Goal: Task Accomplishment & Management: Use online tool/utility

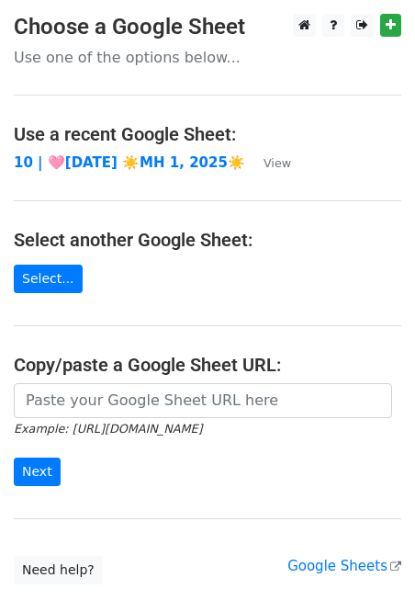
click at [190, 417] on form "Example: [URL][DOMAIN_NAME] Next" at bounding box center [208, 434] width 388 height 103
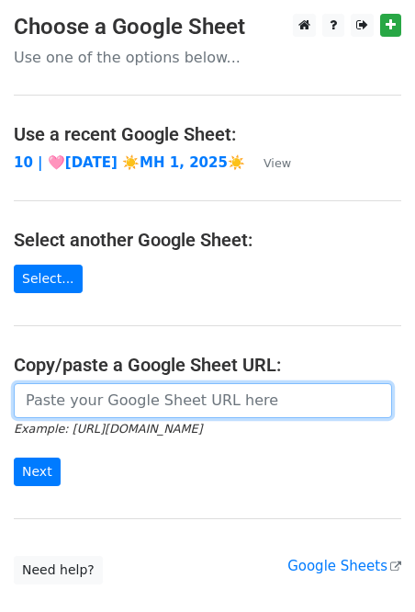
click at [191, 402] on input "url" at bounding box center [203, 400] width 378 height 35
paste input "[URL][DOMAIN_NAME]"
type input "[URL][DOMAIN_NAME]"
click at [14, 457] on input "Next" at bounding box center [37, 471] width 47 height 28
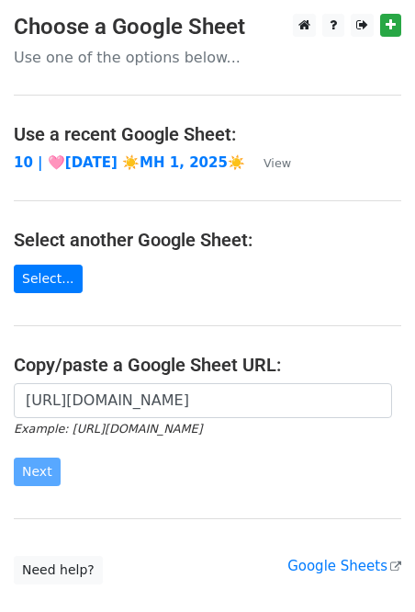
scroll to position [0, 0]
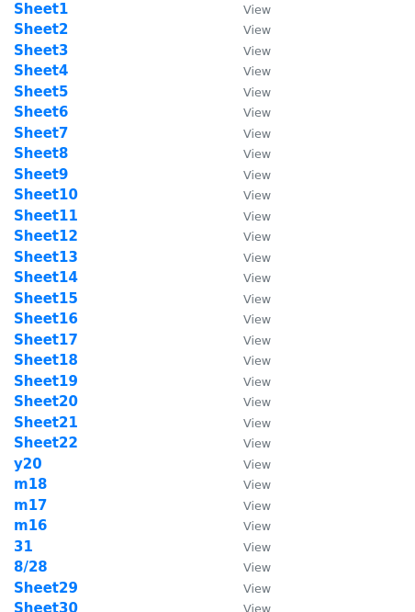
scroll to position [296, 0]
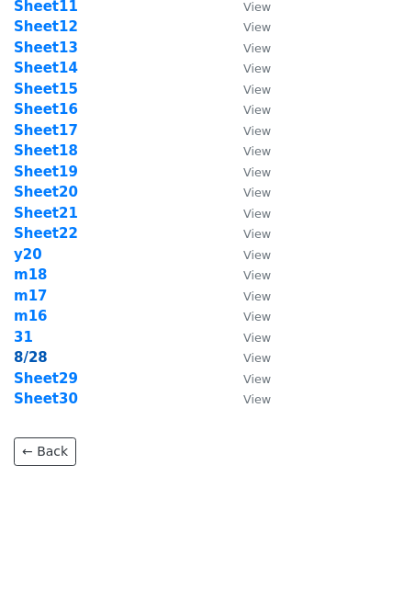
click at [30, 356] on strong "8/28" at bounding box center [31, 357] width 34 height 17
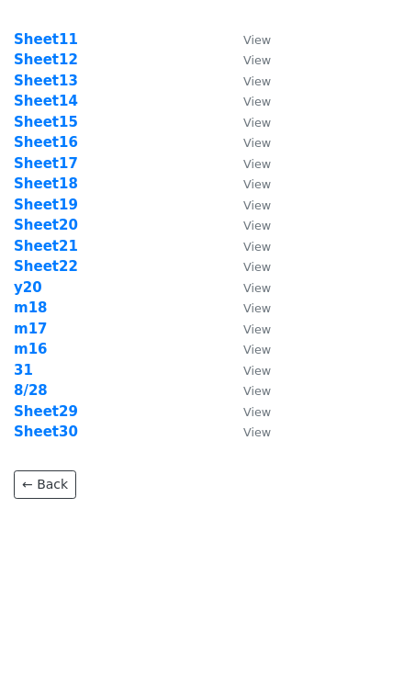
scroll to position [231, 0]
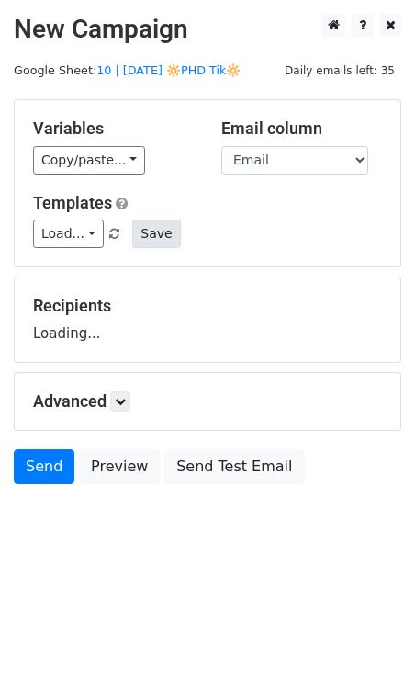
click at [132, 235] on button "Save" at bounding box center [156, 234] width 48 height 28
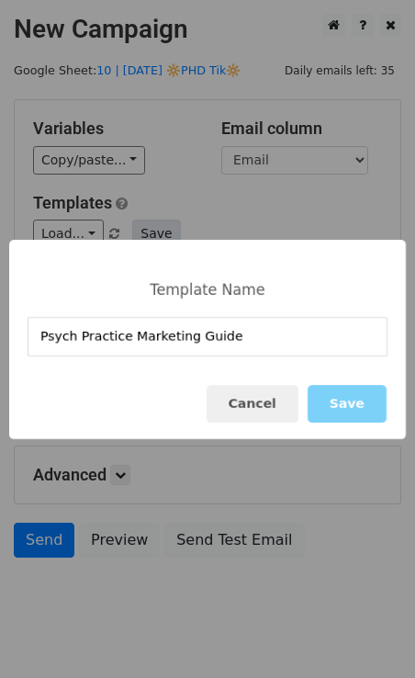
type input "Psych Practice Marketing Guide"
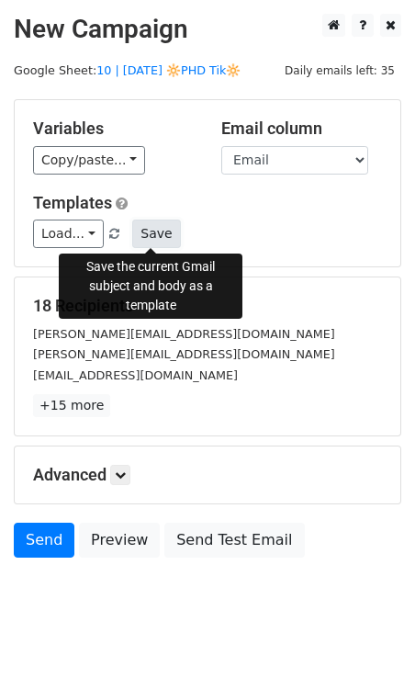
click at [149, 237] on button "Save" at bounding box center [156, 234] width 48 height 28
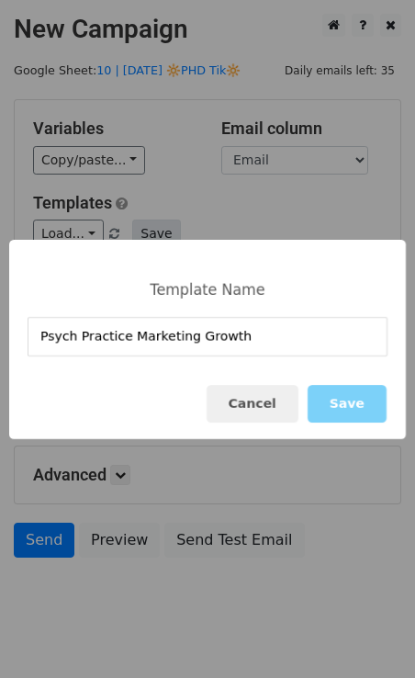
type input "Psych Practice Marketing Growth"
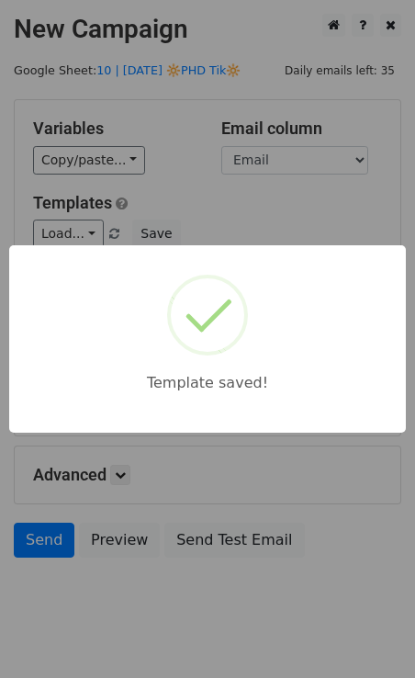
click at [217, 233] on div "Template saved!" at bounding box center [207, 339] width 415 height 678
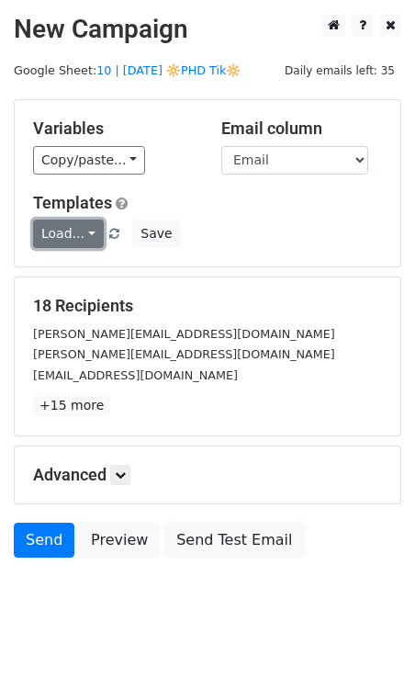
click at [60, 236] on link "Load..." at bounding box center [68, 234] width 71 height 28
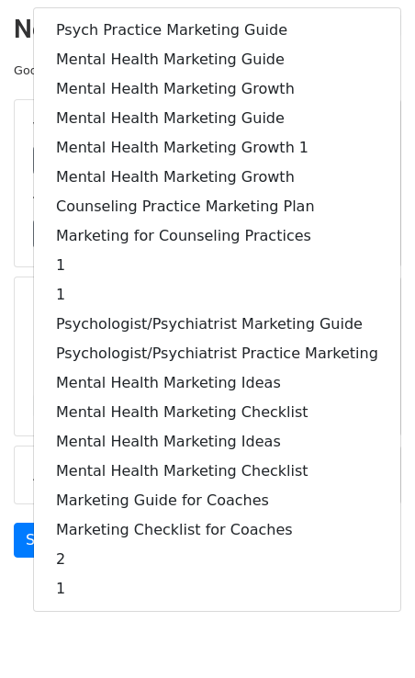
click at [10, 267] on main "New Campaign Daily emails left: 35 Google Sheet: 10 | AUG 28 🔆PHD Tik🔆 Variable…" at bounding box center [207, 290] width 415 height 553
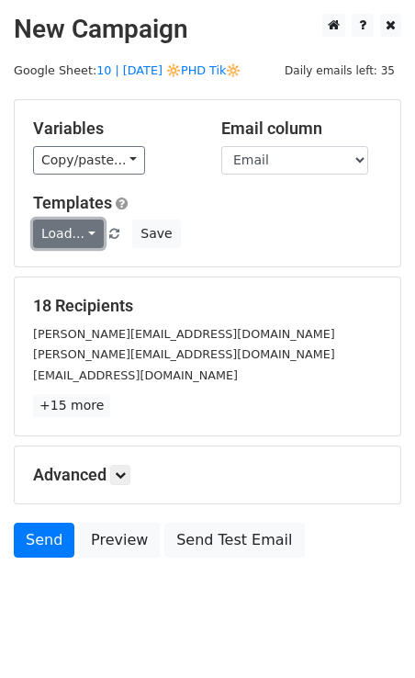
click at [82, 230] on link "Load..." at bounding box center [68, 234] width 71 height 28
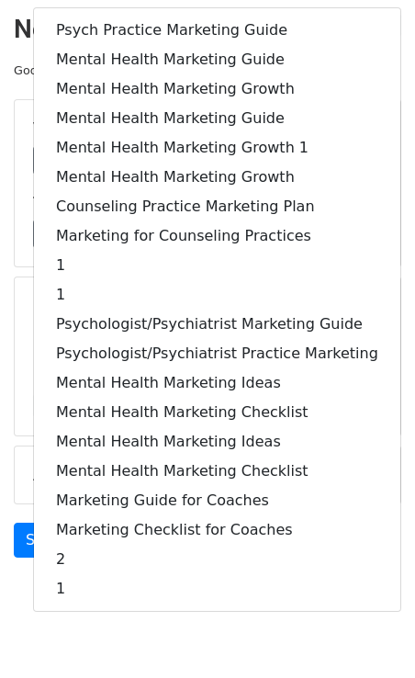
click at [14, 262] on div "Variables Copy/paste... {{Name}} {{Email}} Email column Name Email Templates Lo…" at bounding box center [208, 183] width 388 height 168
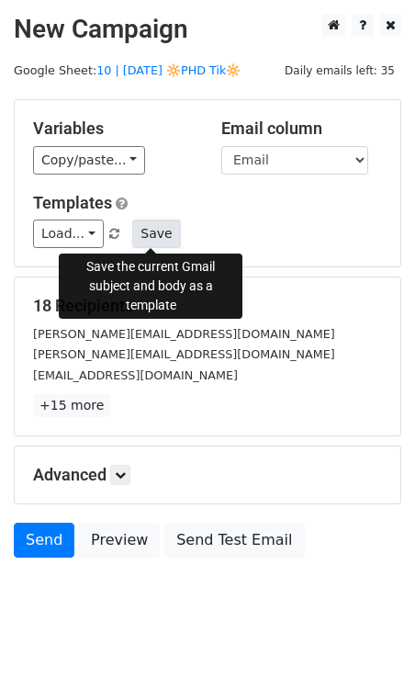
click at [151, 231] on button "Save" at bounding box center [156, 234] width 48 height 28
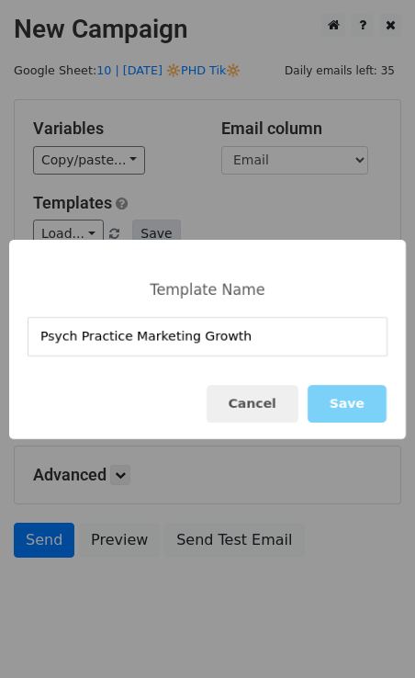
type input "Psych Practice Marketing Growth"
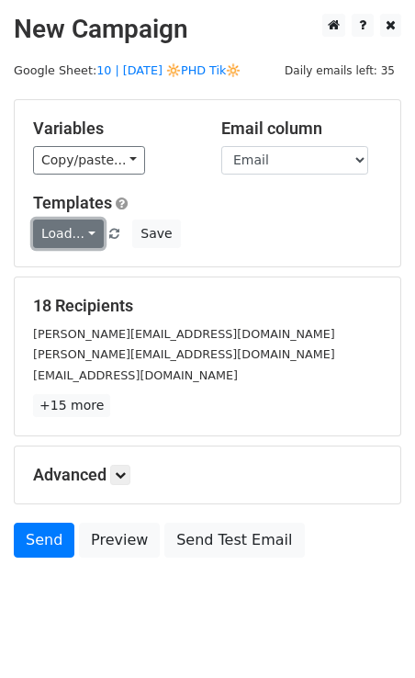
click at [88, 234] on link "Load..." at bounding box center [68, 234] width 71 height 28
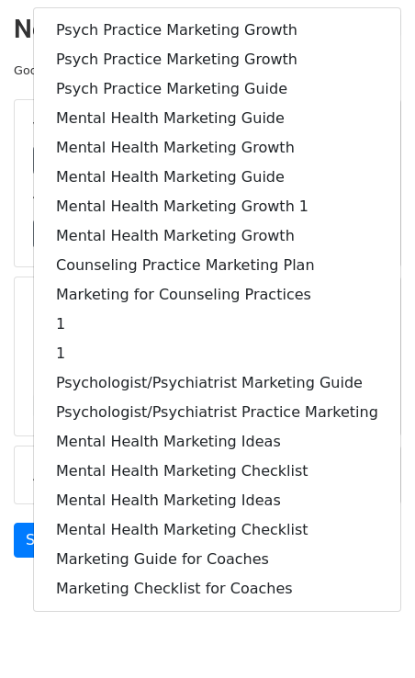
click at [3, 276] on main "New Campaign Daily emails left: 35 Google Sheet: 10 | AUG 28 🔆PHD Tik🔆 Variable…" at bounding box center [207, 290] width 415 height 553
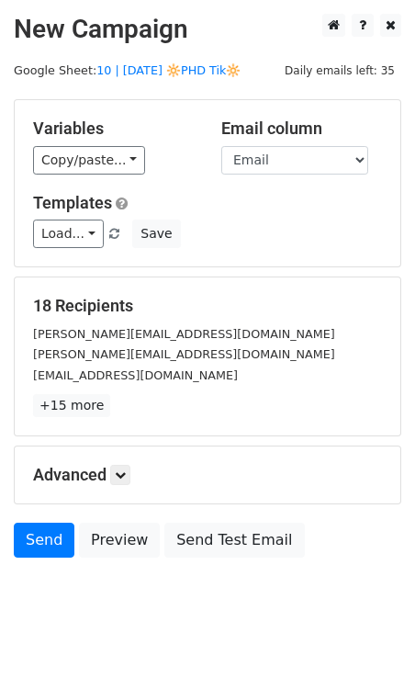
click at [140, 77] on main "New Campaign Daily emails left: 35 Google Sheet: 10 | AUG 28 🔆PHD Tik🔆 Variable…" at bounding box center [207, 290] width 415 height 553
click at [160, 70] on link "10 | AUG 28 🔆PHD Tik🔆" at bounding box center [168, 70] width 144 height 14
click at [124, 470] on icon at bounding box center [120, 474] width 11 height 11
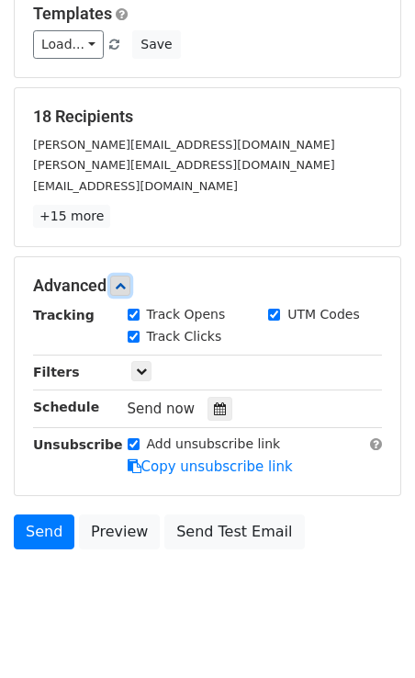
scroll to position [215, 0]
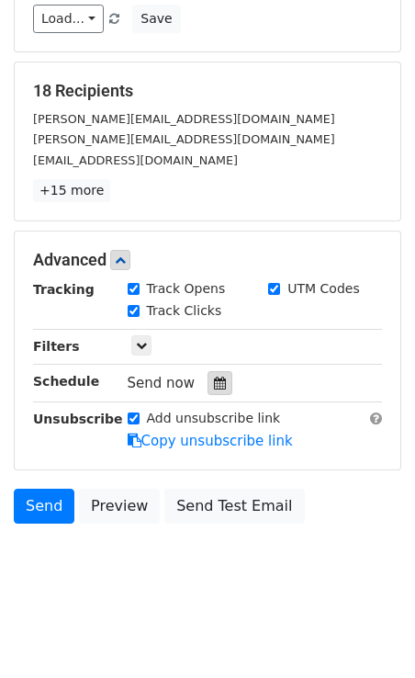
click at [214, 380] on icon at bounding box center [220, 383] width 12 height 13
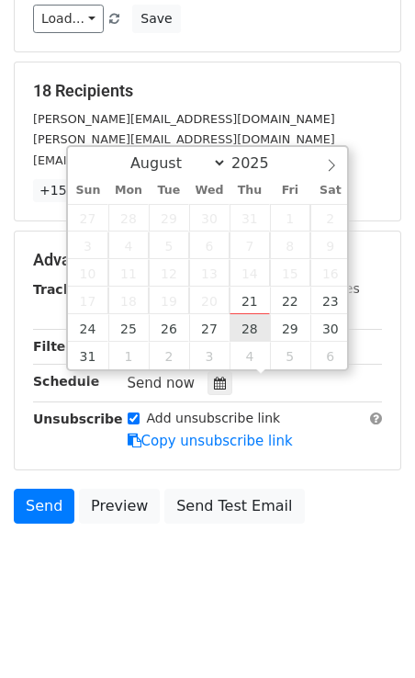
type input "2025-08-28 12:00"
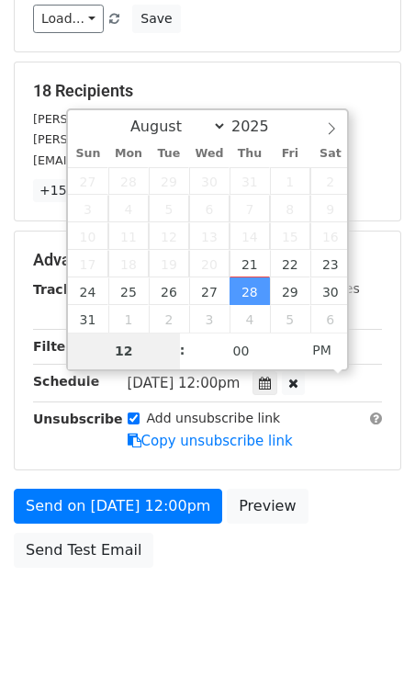
scroll to position [186, 0]
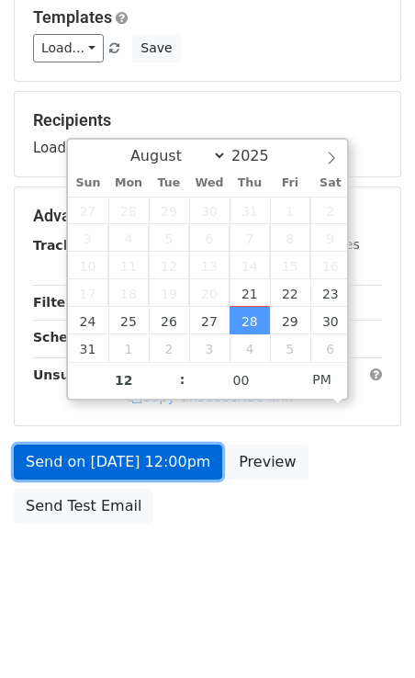
click at [154, 461] on form "Variables Copy/paste... {{Name}} {{Email}} Email column Name Email Templates Lo…" at bounding box center [208, 223] width 388 height 619
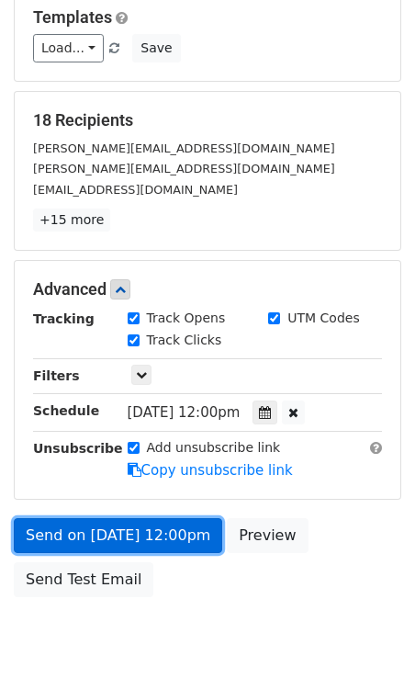
click at [149, 531] on link "Send on Aug 28 at 12:00pm" at bounding box center [118, 535] width 208 height 35
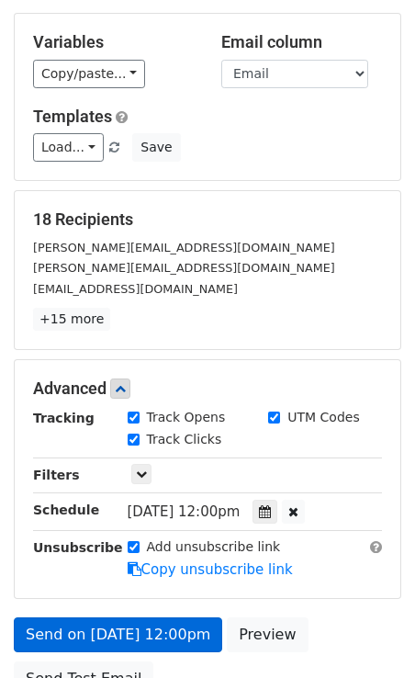
scroll to position [0, 0]
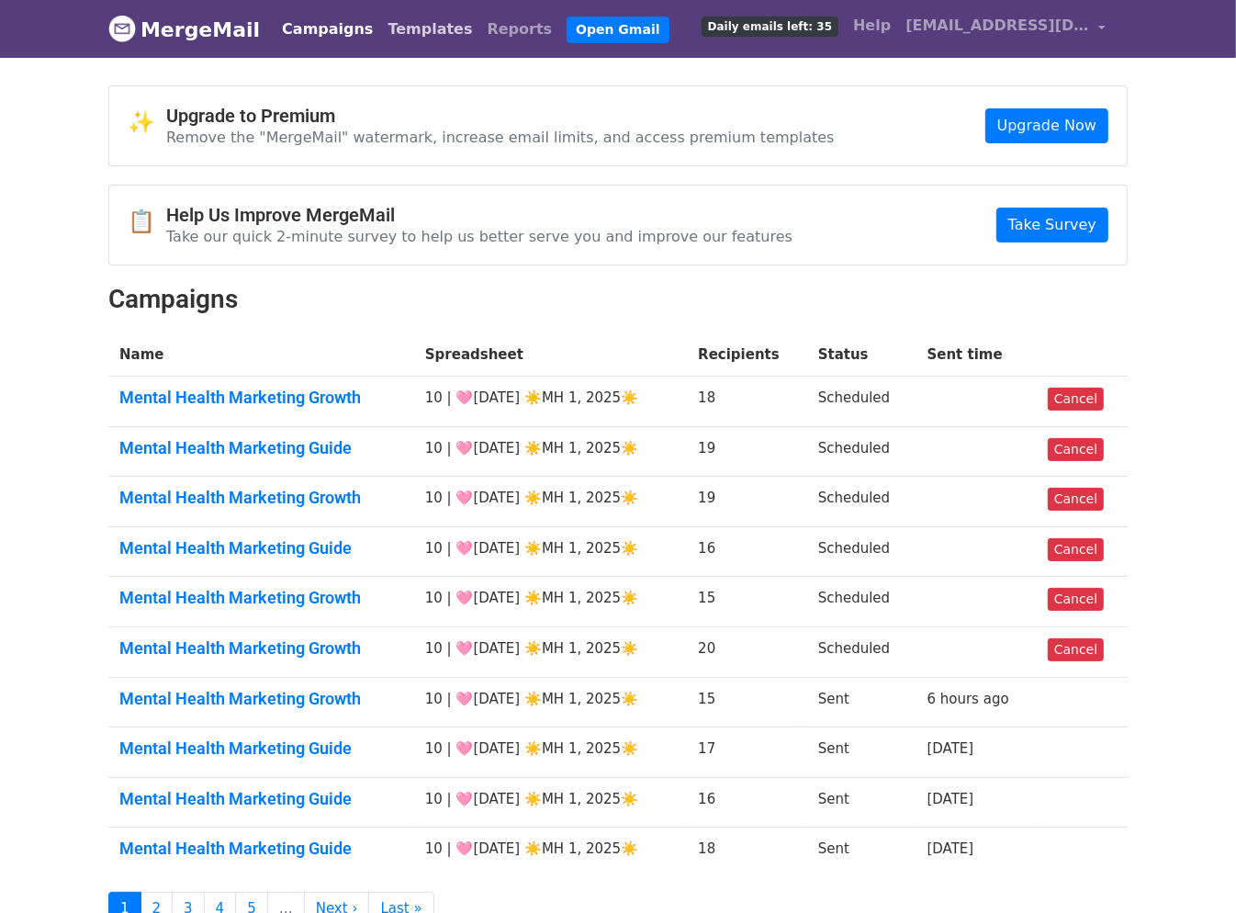
click at [380, 37] on link "Templates" at bounding box center [429, 29] width 99 height 37
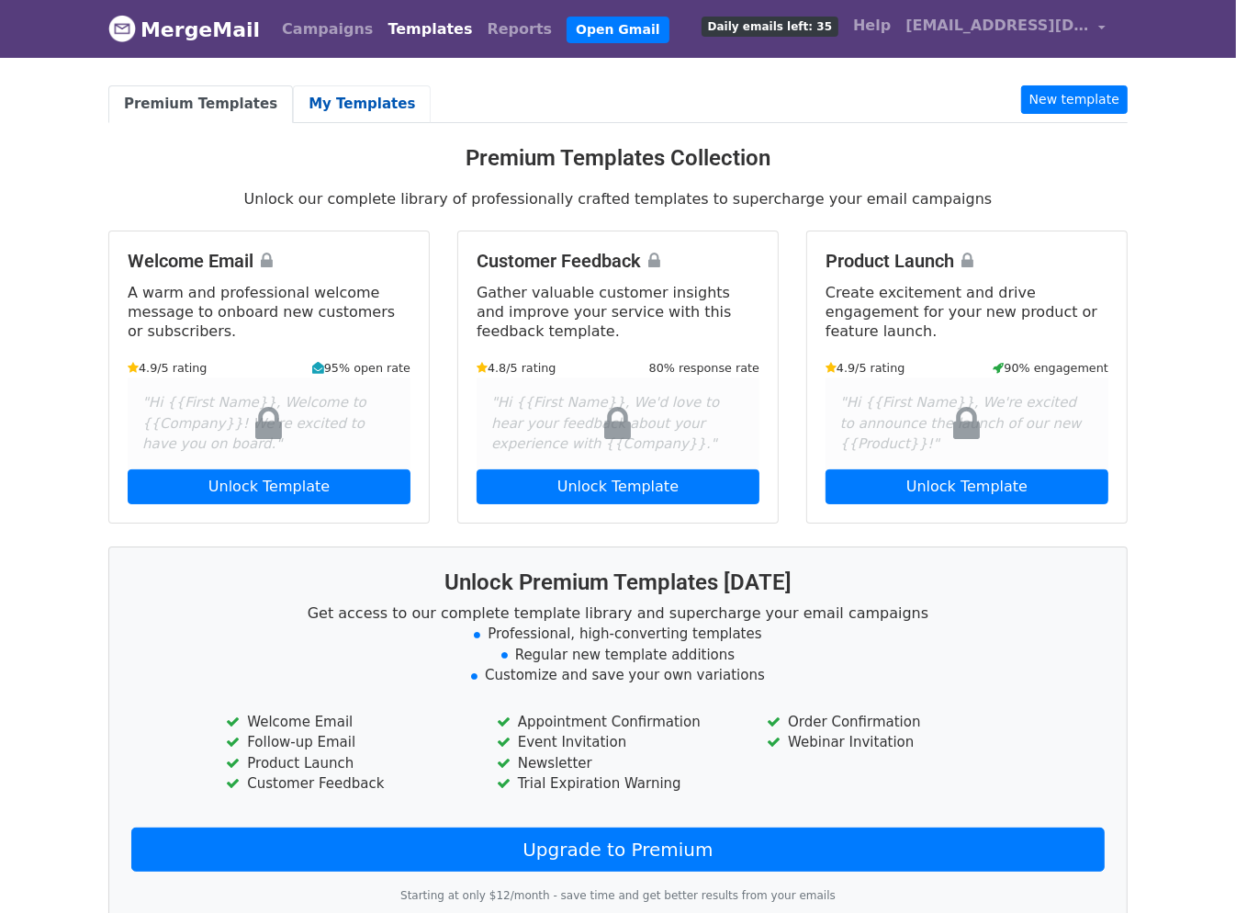
click at [393, 99] on link "My Templates" at bounding box center [362, 104] width 138 height 38
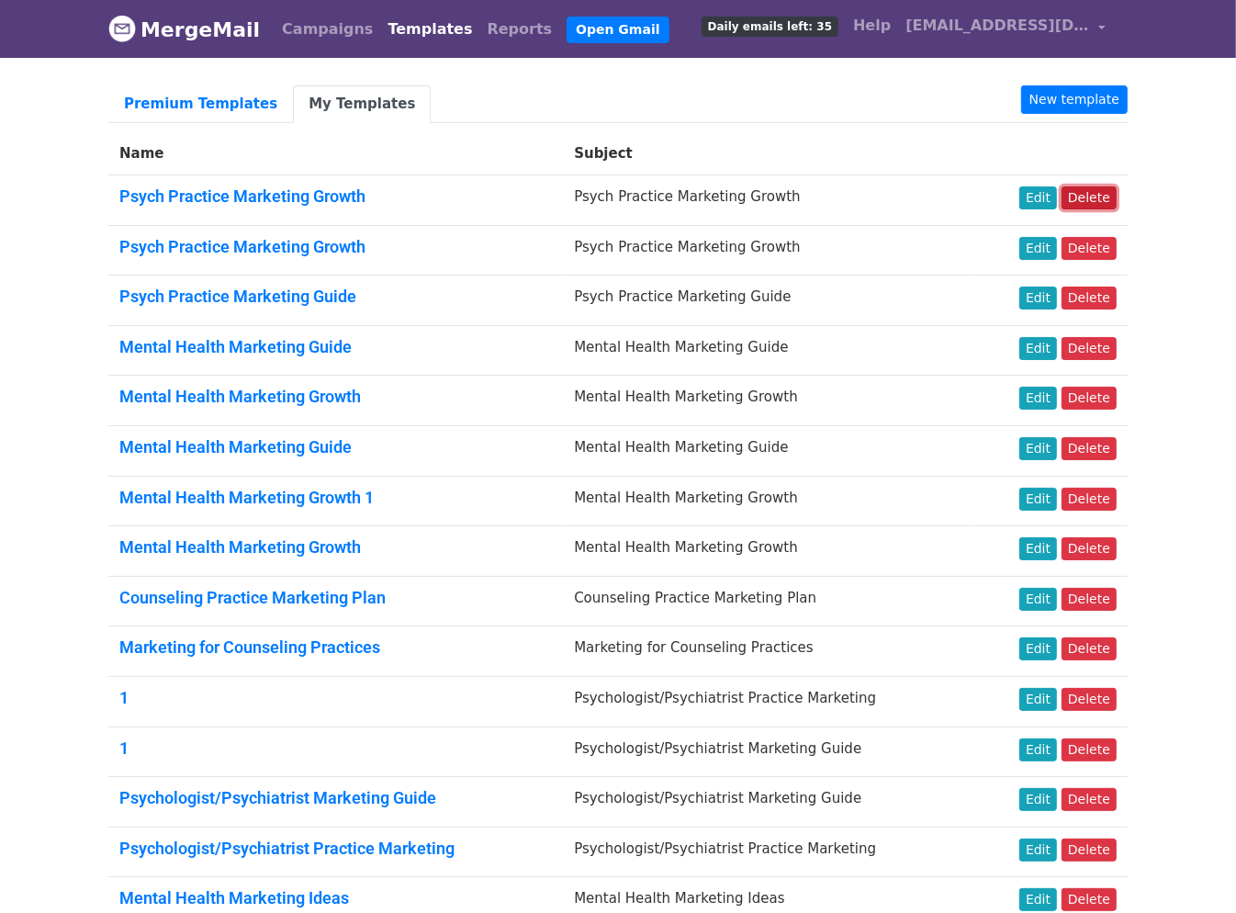
click at [1111, 187] on link "Delete" at bounding box center [1089, 197] width 55 height 23
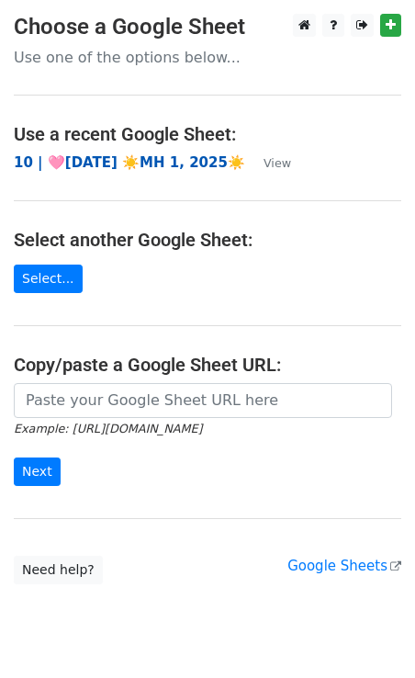
click at [116, 162] on strong "10 | 🩷[DATE] ☀️MH 1, 2025☀️" at bounding box center [129, 162] width 231 height 17
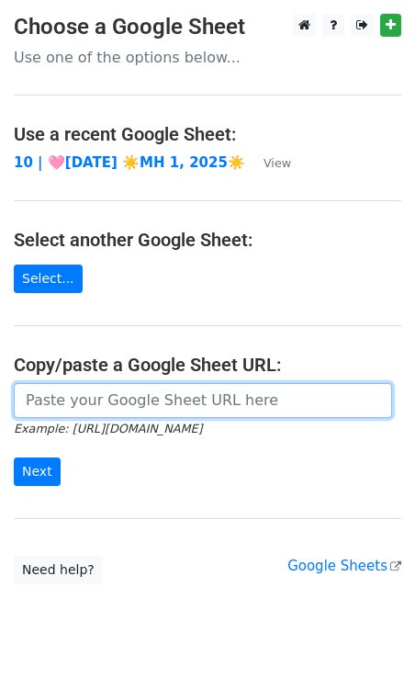
click at [101, 391] on input "url" at bounding box center [203, 400] width 378 height 35
paste input "Psych Practice Marketing Growth"
paste input "https://docs.google.com/spreadsheets/d/11gy7KTClsz5MCKgnuWLF4kSU2v6ujVpm4Ou-Zun…"
type input "https://docs.google.com/spreadsheets/d/11gy7KTClsz5MCKgnuWLF4kSU2v6ujVpm4Ou-Zun…"
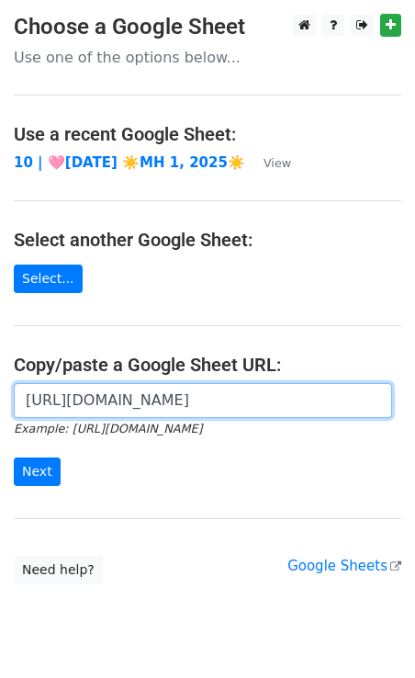
click at [14, 457] on input "Next" at bounding box center [37, 471] width 47 height 28
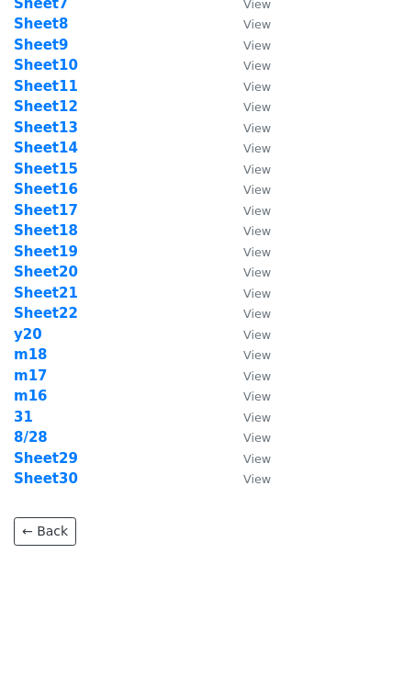
scroll to position [231, 0]
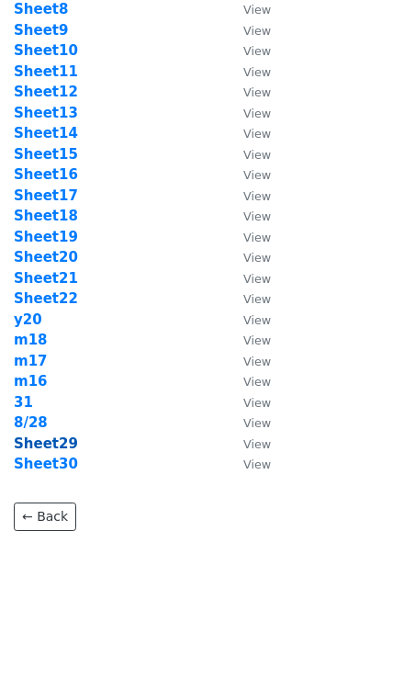
click at [50, 442] on strong "Sheet29" at bounding box center [46, 443] width 64 height 17
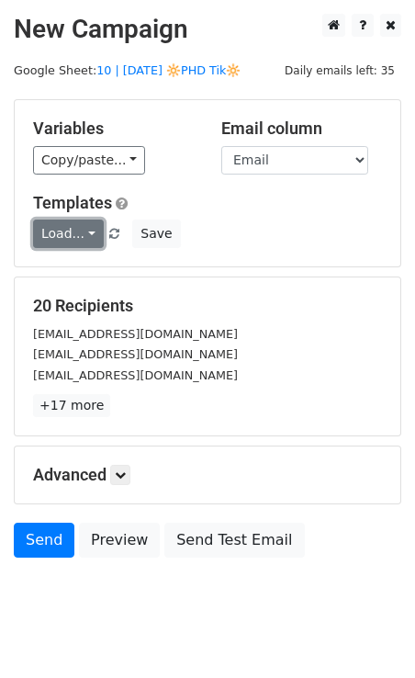
click at [55, 237] on link "Load..." at bounding box center [68, 234] width 71 height 28
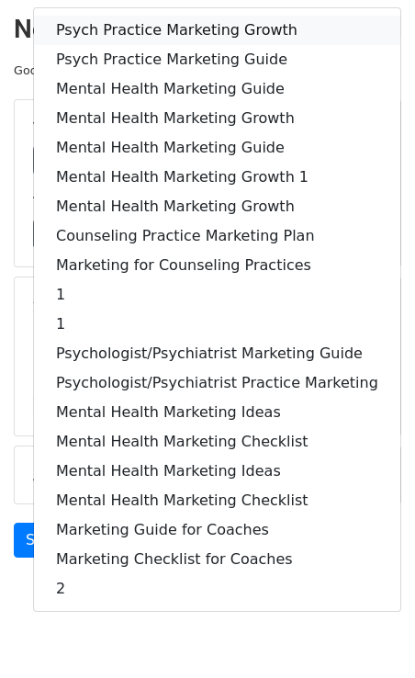
click at [107, 40] on link "Psych Practice Marketing Growth" at bounding box center [217, 30] width 366 height 29
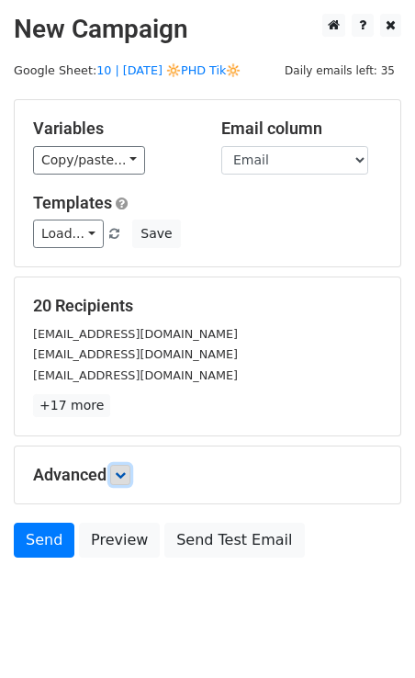
click at [126, 476] on icon at bounding box center [120, 474] width 11 height 11
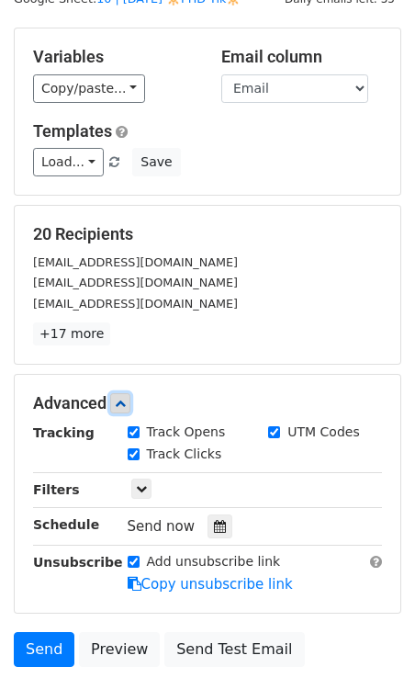
scroll to position [71, 0]
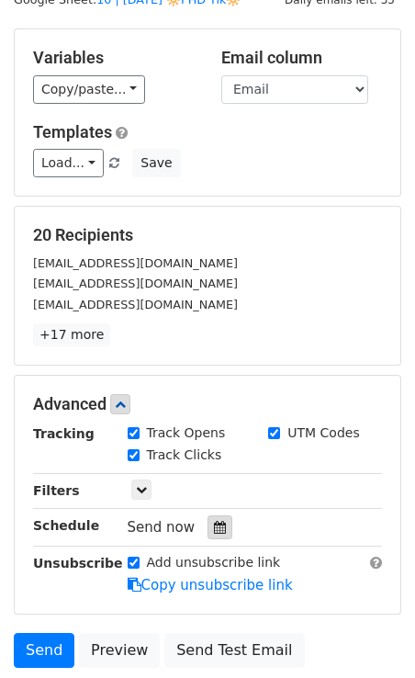
click at [221, 535] on div at bounding box center [220, 527] width 25 height 24
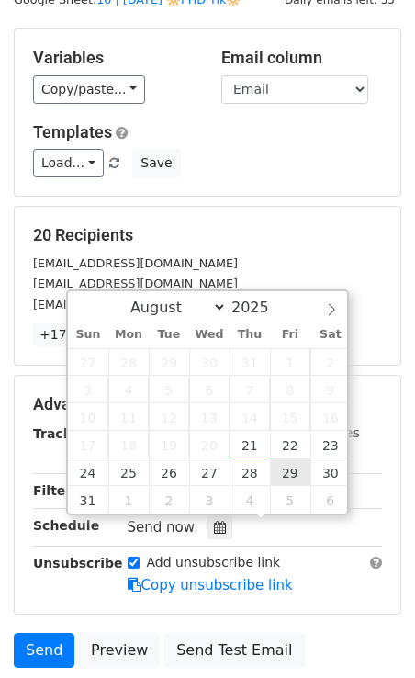
type input "2025-08-29 12:00"
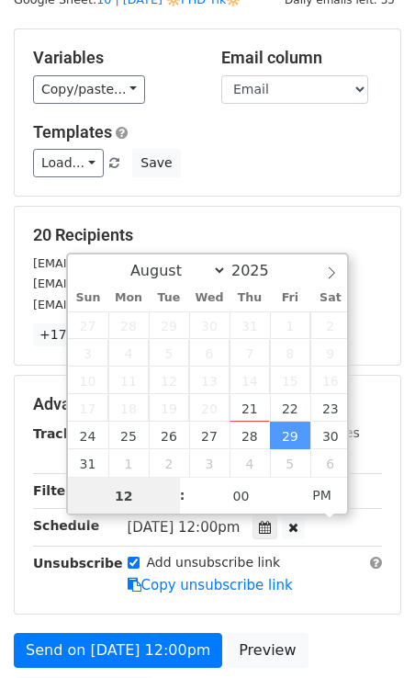
scroll to position [1, 0]
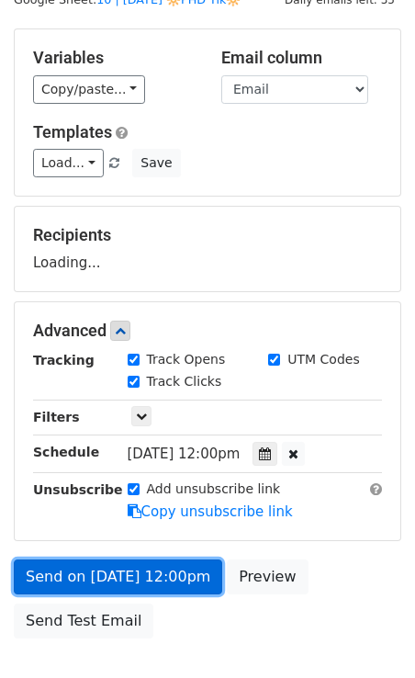
click at [82, 578] on link "Send on Aug 29 at 12:00pm" at bounding box center [118, 576] width 208 height 35
